Goal: Leave review/rating: Leave review/rating

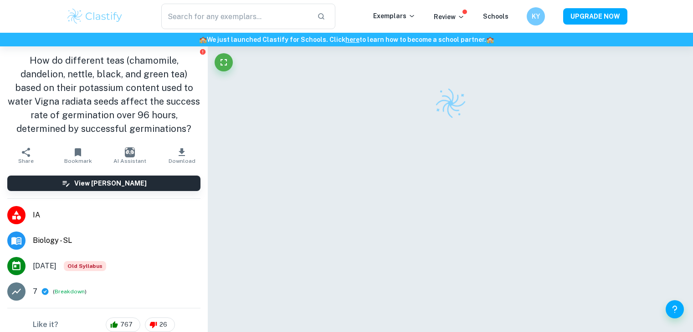
scroll to position [46, 0]
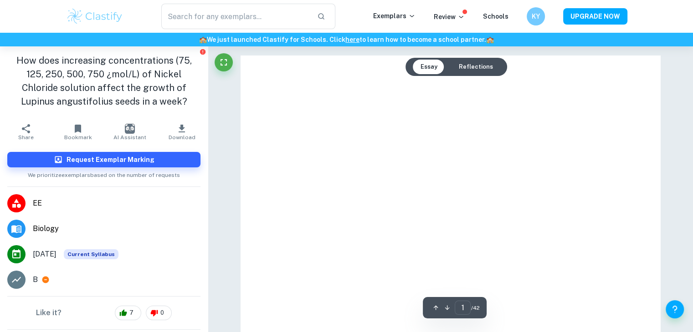
type input "10"
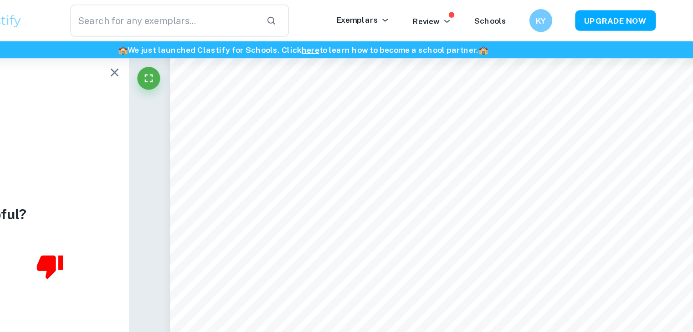
scroll to position [7352, 0]
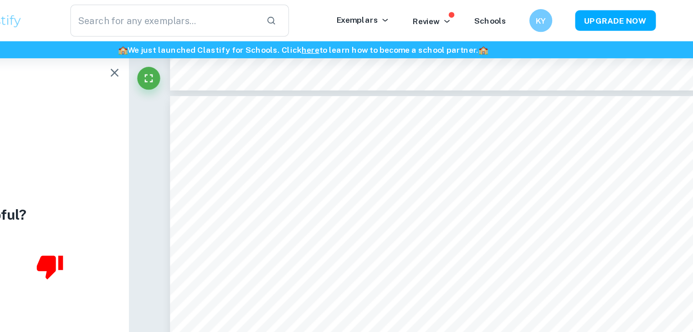
type input "13"
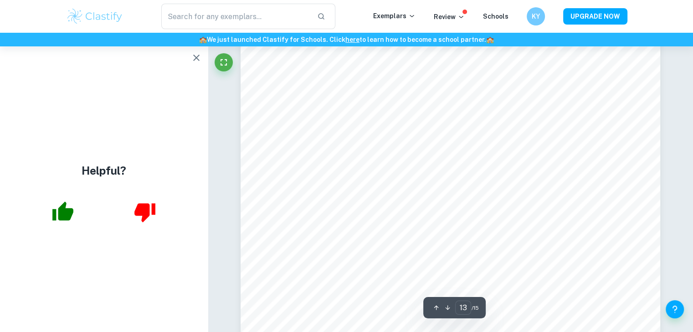
scroll to position [7011, 0]
